Goal: Information Seeking & Learning: Learn about a topic

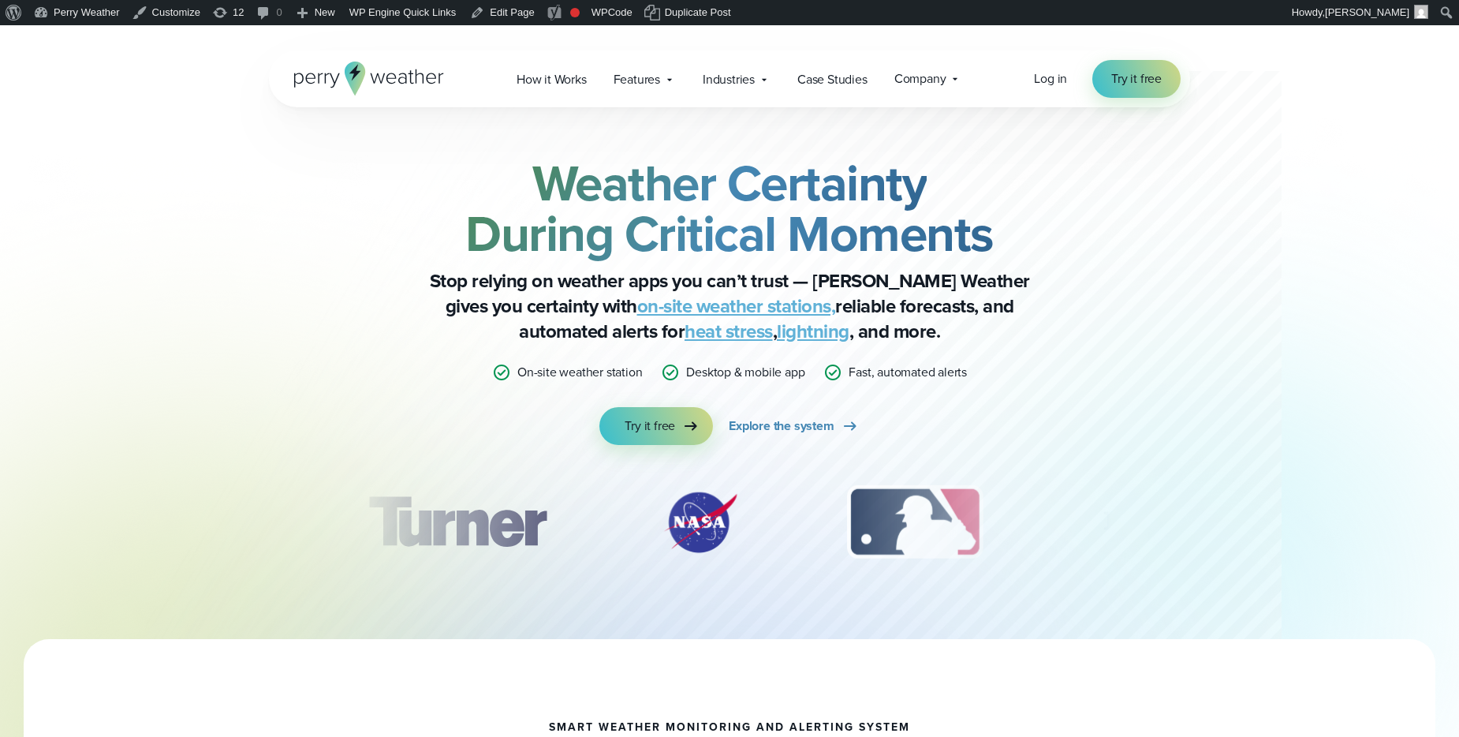
click at [1100, 153] on div "Weather Certainty During Critical Moments Stop relying on weather apps you can’…" at bounding box center [729, 373] width 921 height 532
